Goal: Task Accomplishment & Management: Use online tool/utility

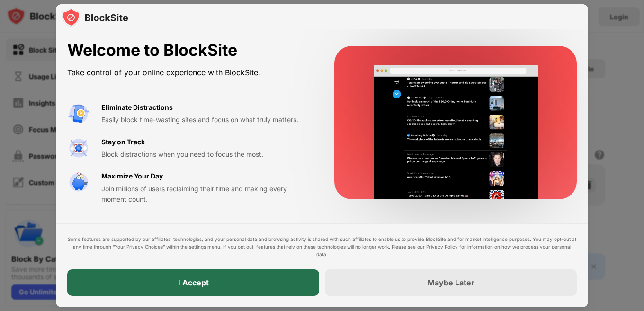
click at [257, 282] on div "I Accept" at bounding box center [193, 282] width 252 height 27
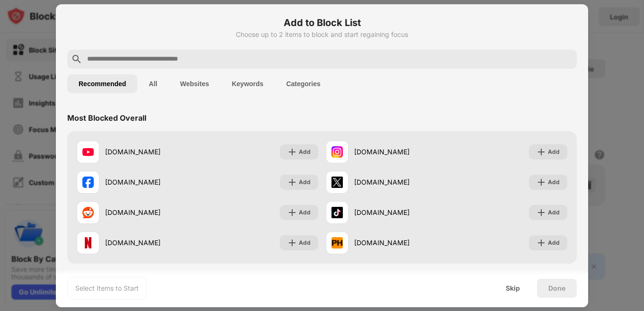
click at [381, 43] on div "Add to Block List Choose up to 2 items to block and start regaining focus" at bounding box center [322, 33] width 510 height 34
click at [367, 63] on input "text" at bounding box center [329, 59] width 487 height 11
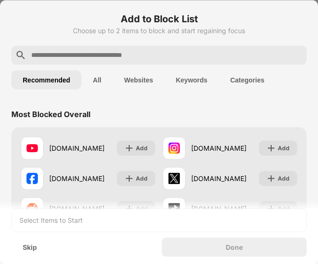
click at [114, 48] on div at bounding box center [158, 54] width 295 height 19
click at [109, 53] on input "text" at bounding box center [166, 54] width 273 height 11
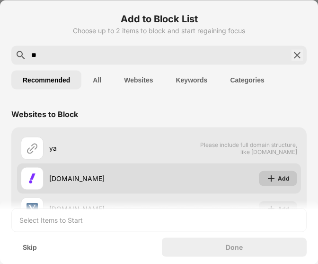
type input "**"
click at [259, 179] on div "Add" at bounding box center [278, 177] width 38 height 15
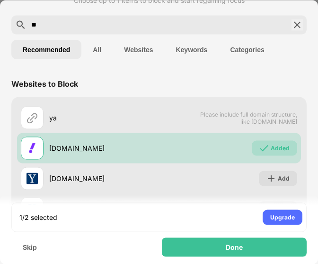
scroll to position [47, 0]
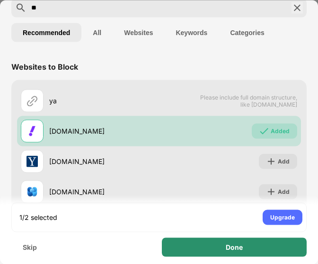
click at [191, 241] on div "Done" at bounding box center [234, 246] width 145 height 19
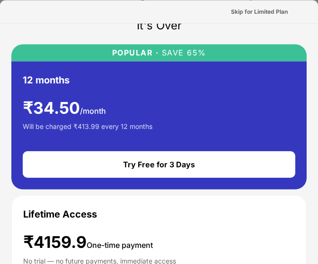
scroll to position [95, 0]
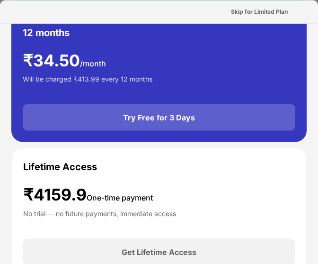
click at [182, 113] on div "Try Free for 3 Days" at bounding box center [159, 117] width 72 height 9
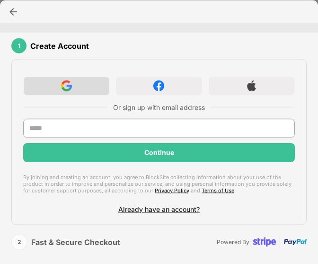
click at [96, 84] on div at bounding box center [66, 85] width 87 height 19
